Goal: Information Seeking & Learning: Learn about a topic

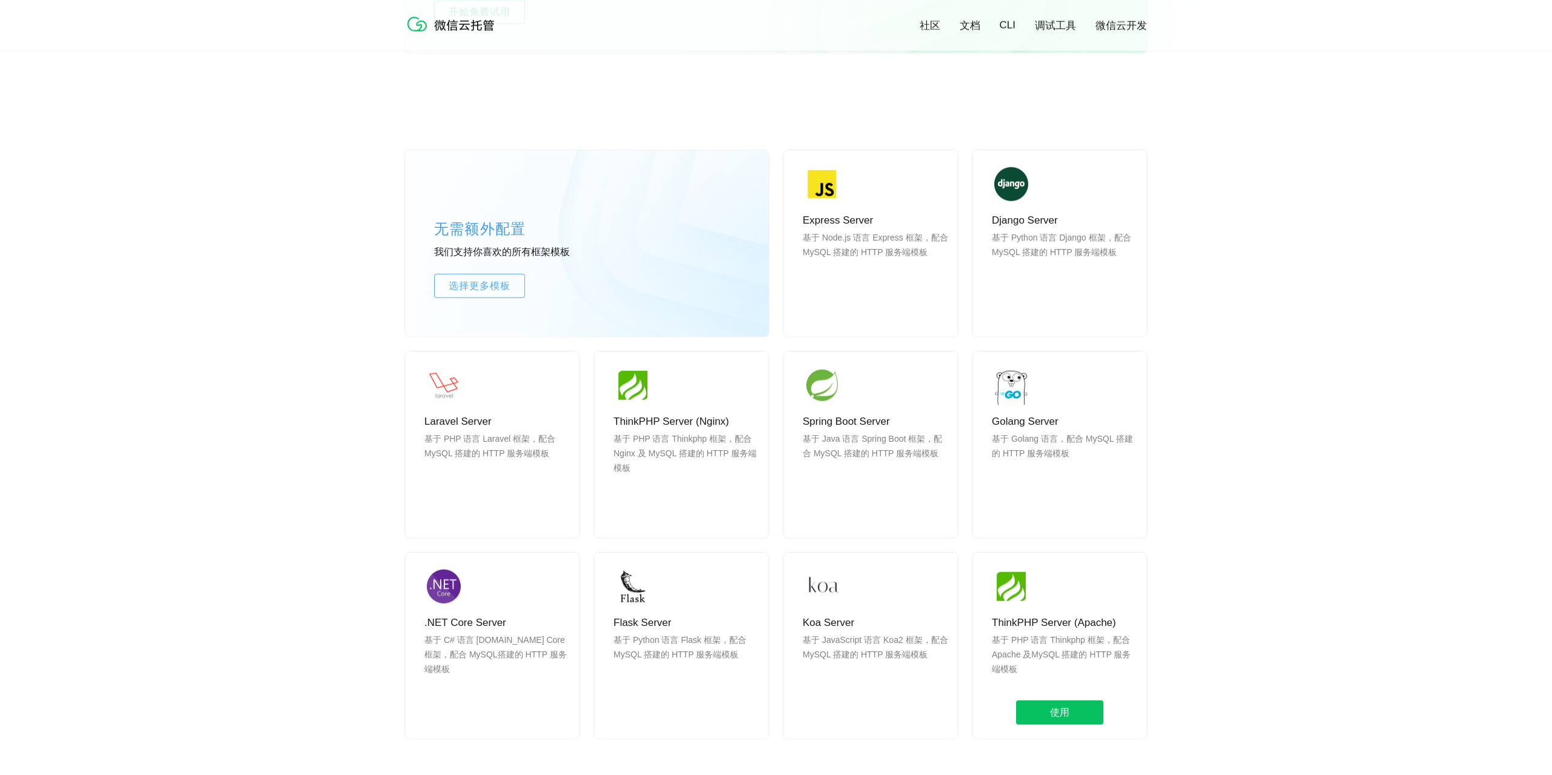
scroll to position [902, 0]
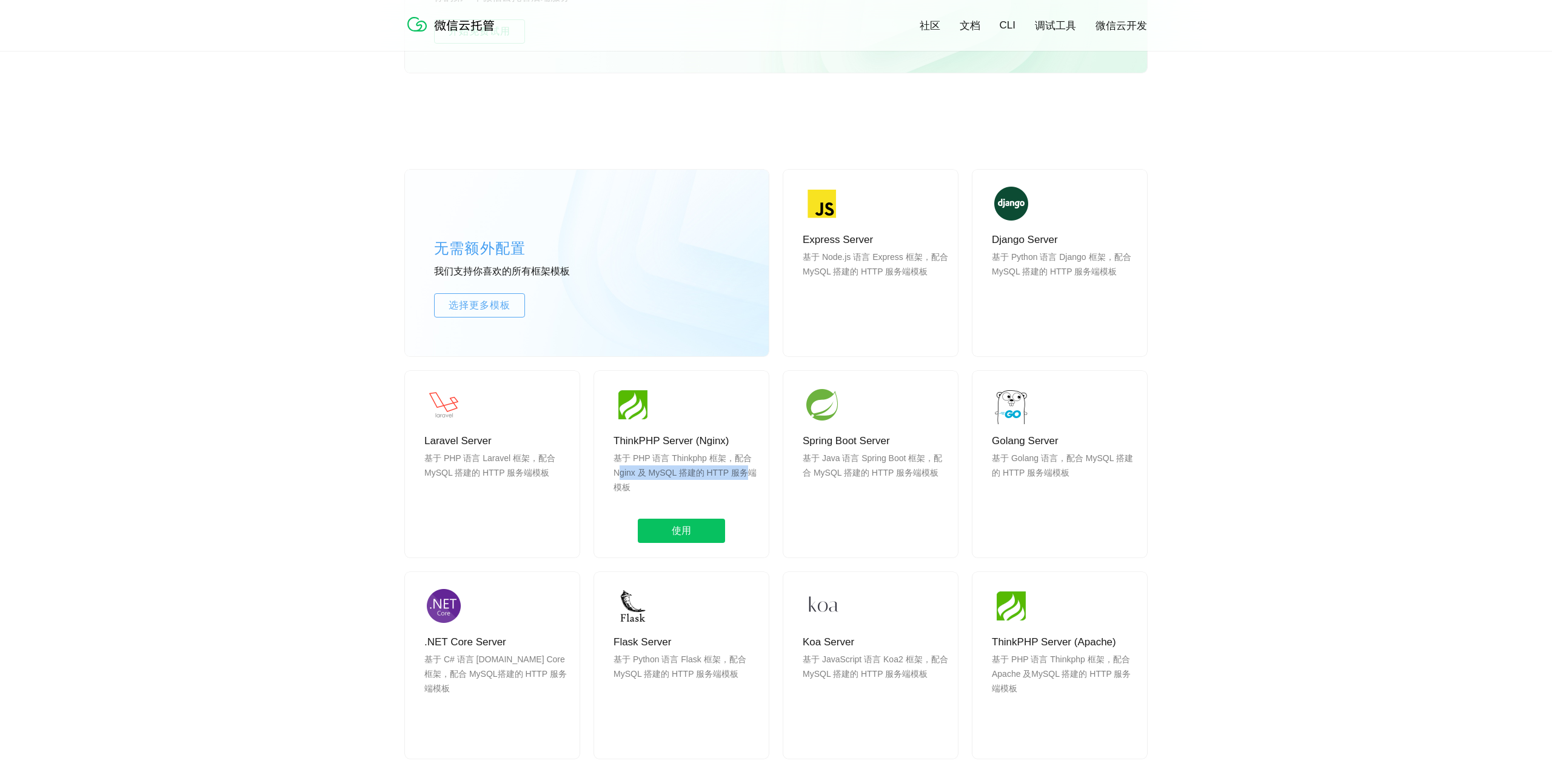
drag, startPoint x: 620, startPoint y: 475, endPoint x: 746, endPoint y: 472, distance: 125.5
click at [746, 472] on p "基于 PHP 语言 Thinkphp 框架，配合 Nginx 及 MySQL 搭建的 HTTP 服务端模板" at bounding box center [687, 480] width 146 height 58
click at [678, 449] on div "ThinkPHP Server (Nginx) 基于 PHP 语言 Thinkphp 框架，配合 Nginx 及 MySQL 搭建的 HTTP 服务端模板 使用" at bounding box center [681, 464] width 175 height 187
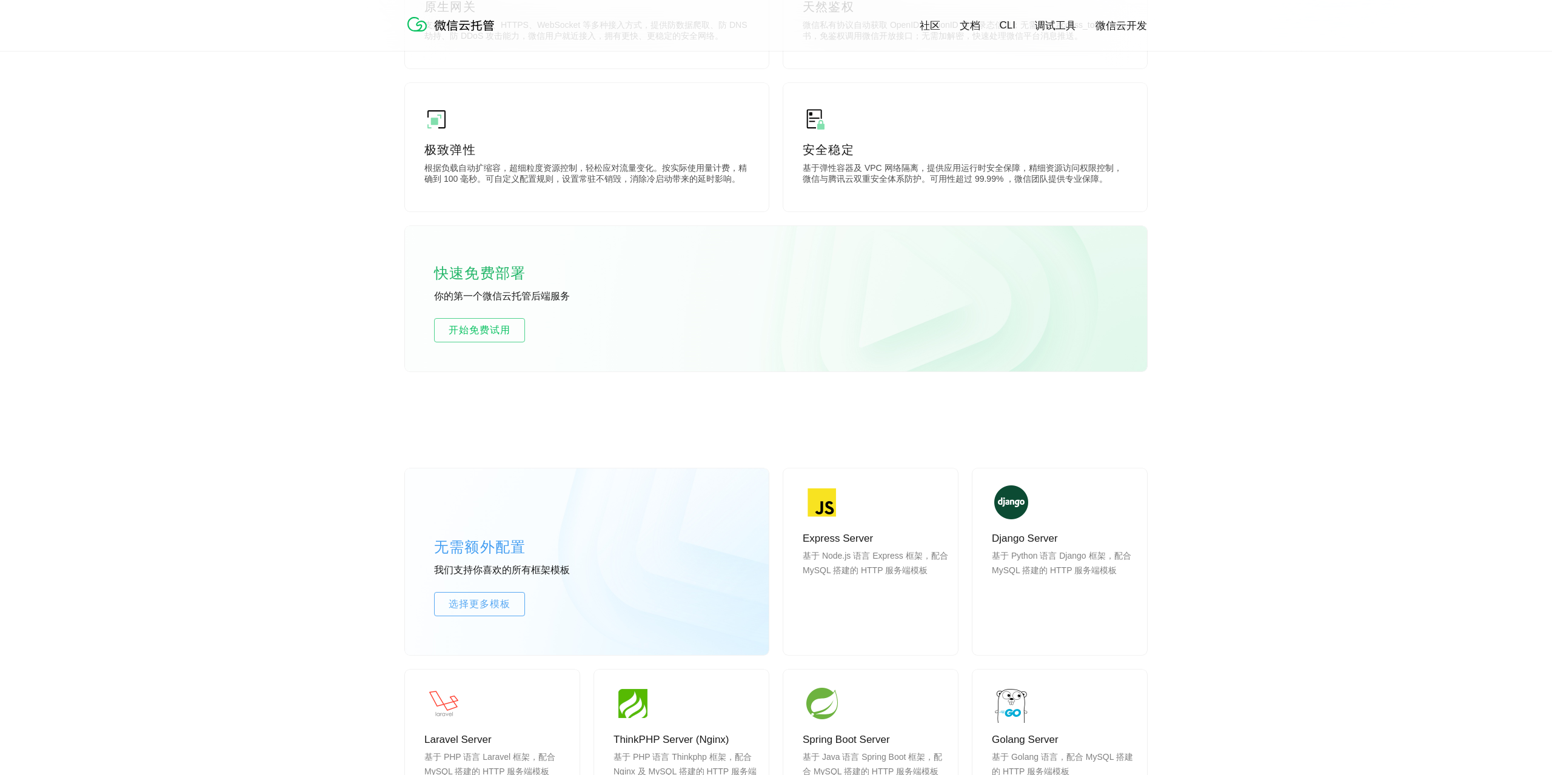
scroll to position [0, 0]
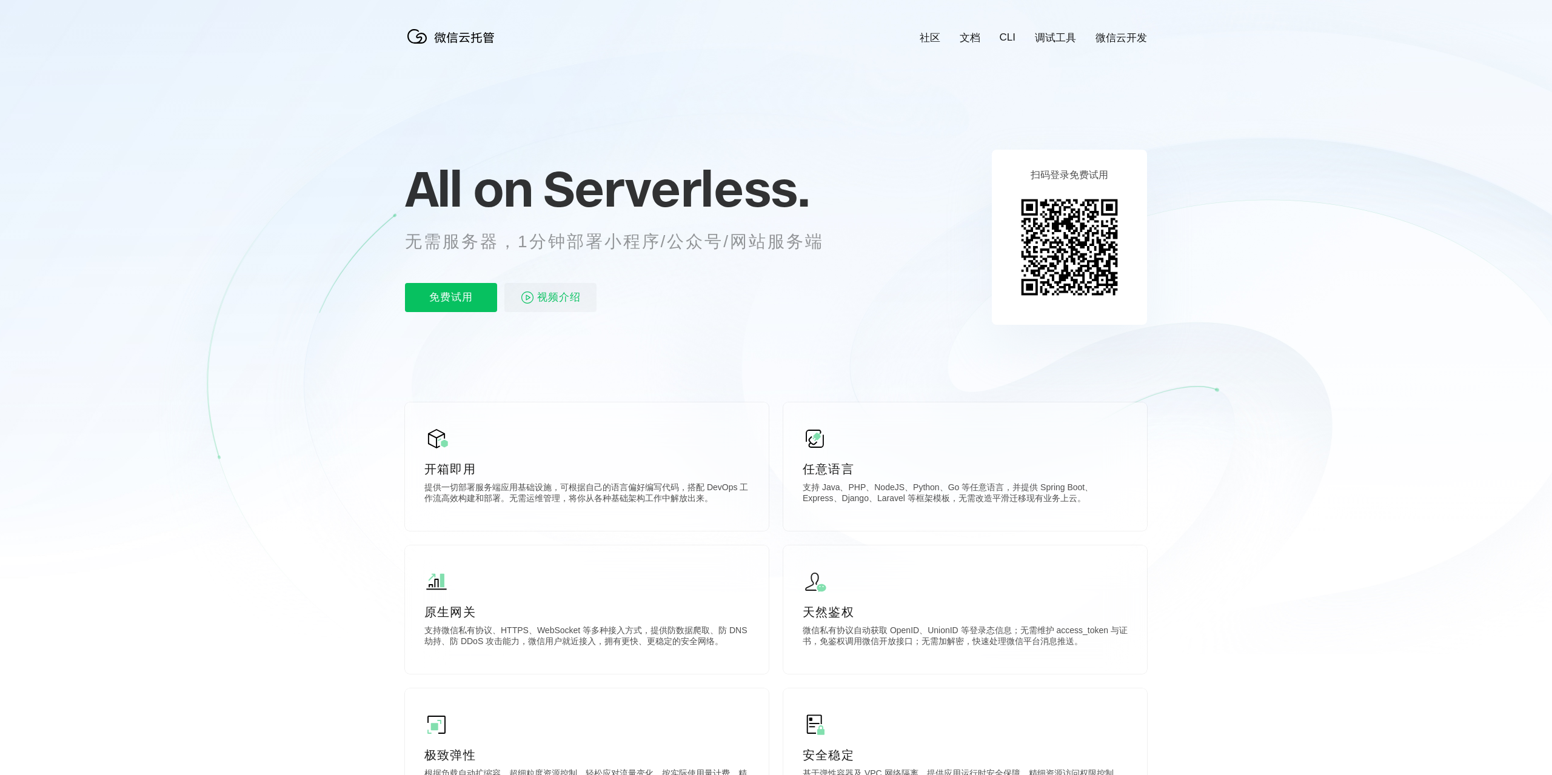
click at [229, 353] on icon at bounding box center [238, 341] width 60 height 233
click at [112, 324] on div at bounding box center [776, 327] width 1552 height 655
click at [1068, 244] on img at bounding box center [1069, 247] width 110 height 110
